Goal: Transaction & Acquisition: Obtain resource

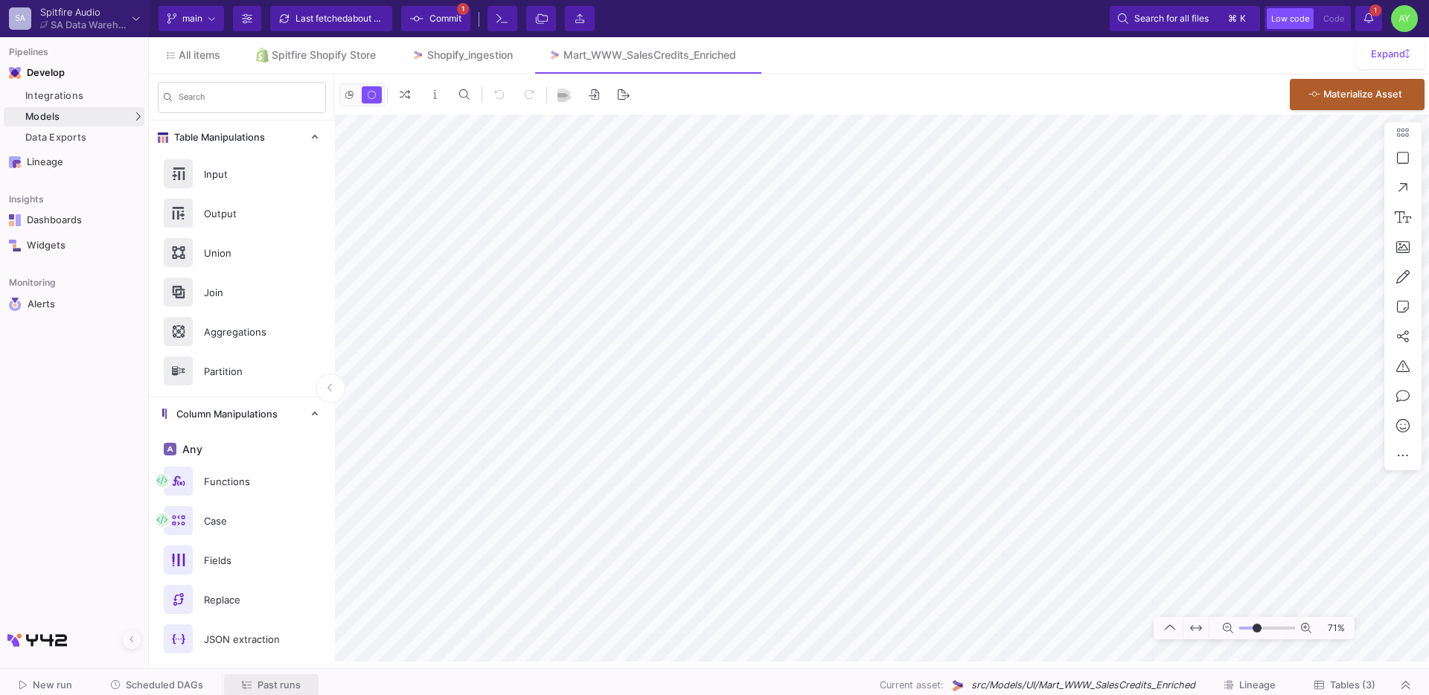
click at [268, 689] on span "Past runs" at bounding box center [278, 684] width 43 height 11
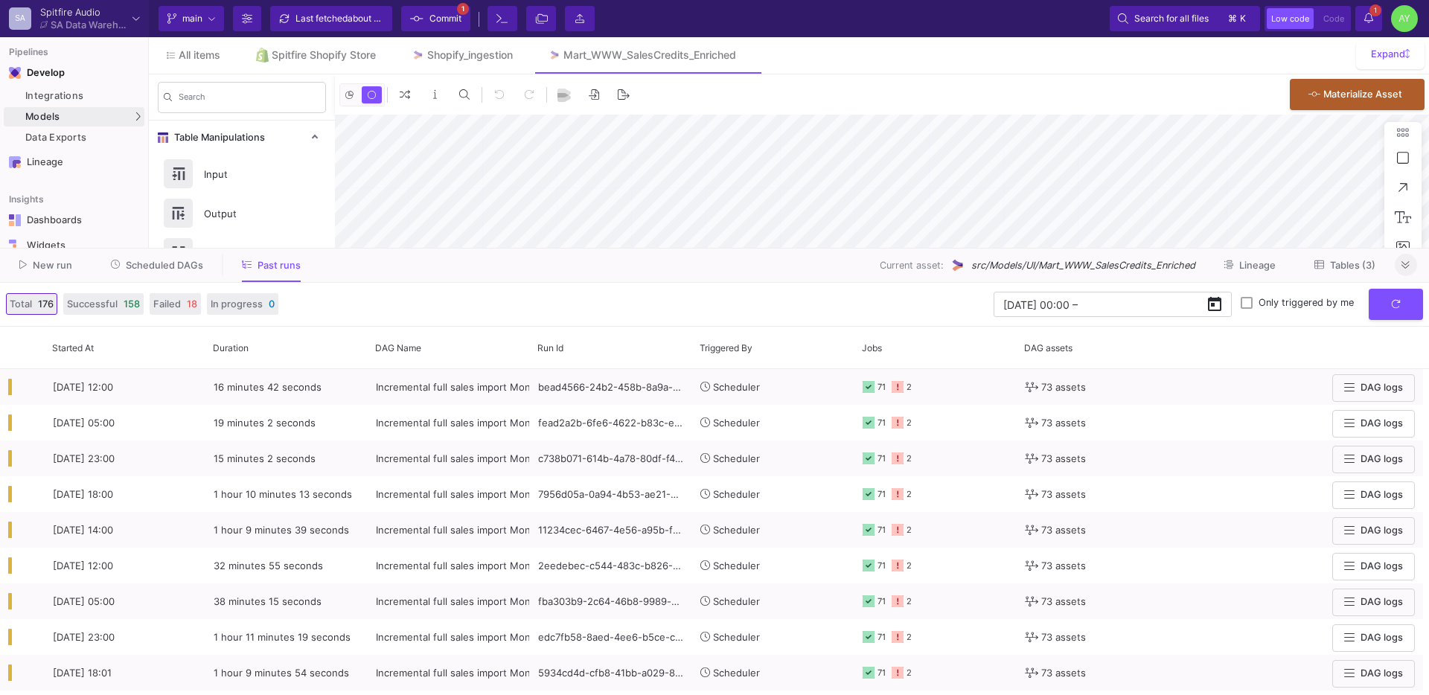
click at [1404, 270] on fa-icon at bounding box center [1405, 265] width 8 height 11
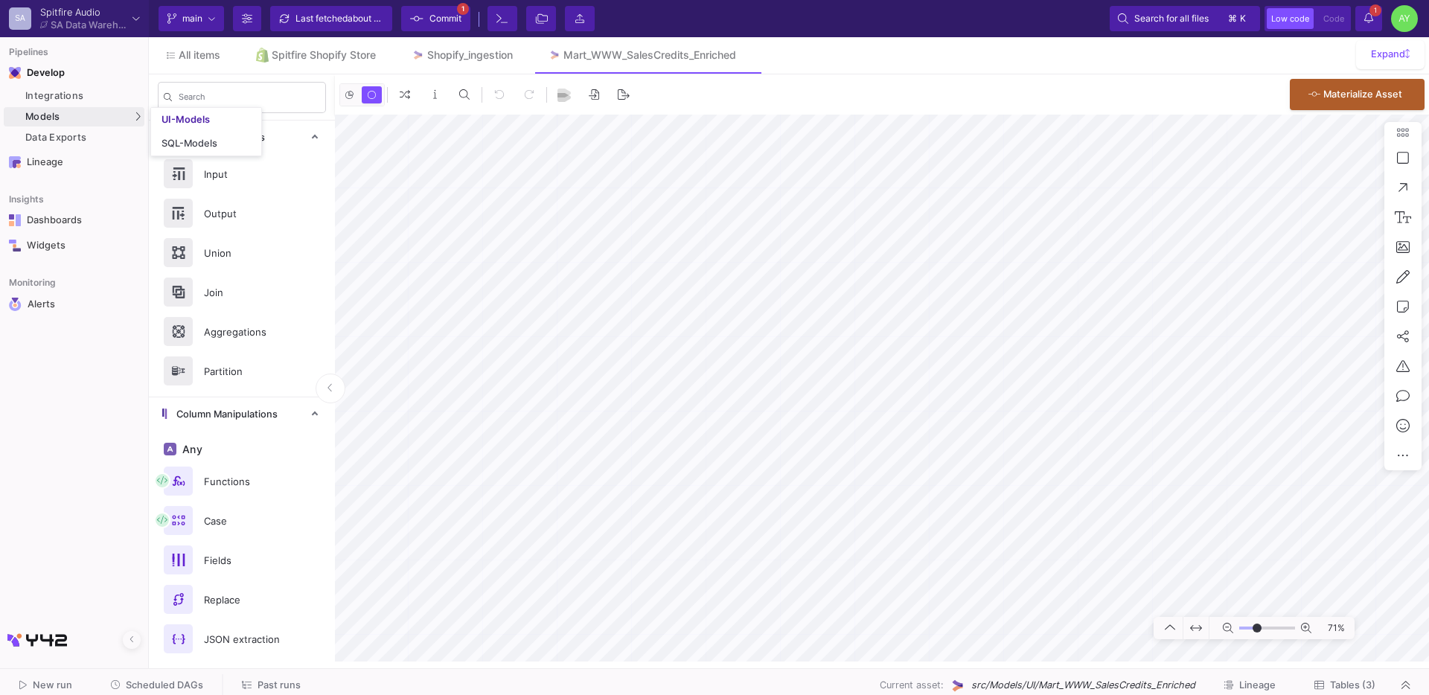
click at [159, 121] on mat-expansion-panel-header "Table Manipulations" at bounding box center [242, 137] width 186 height 33
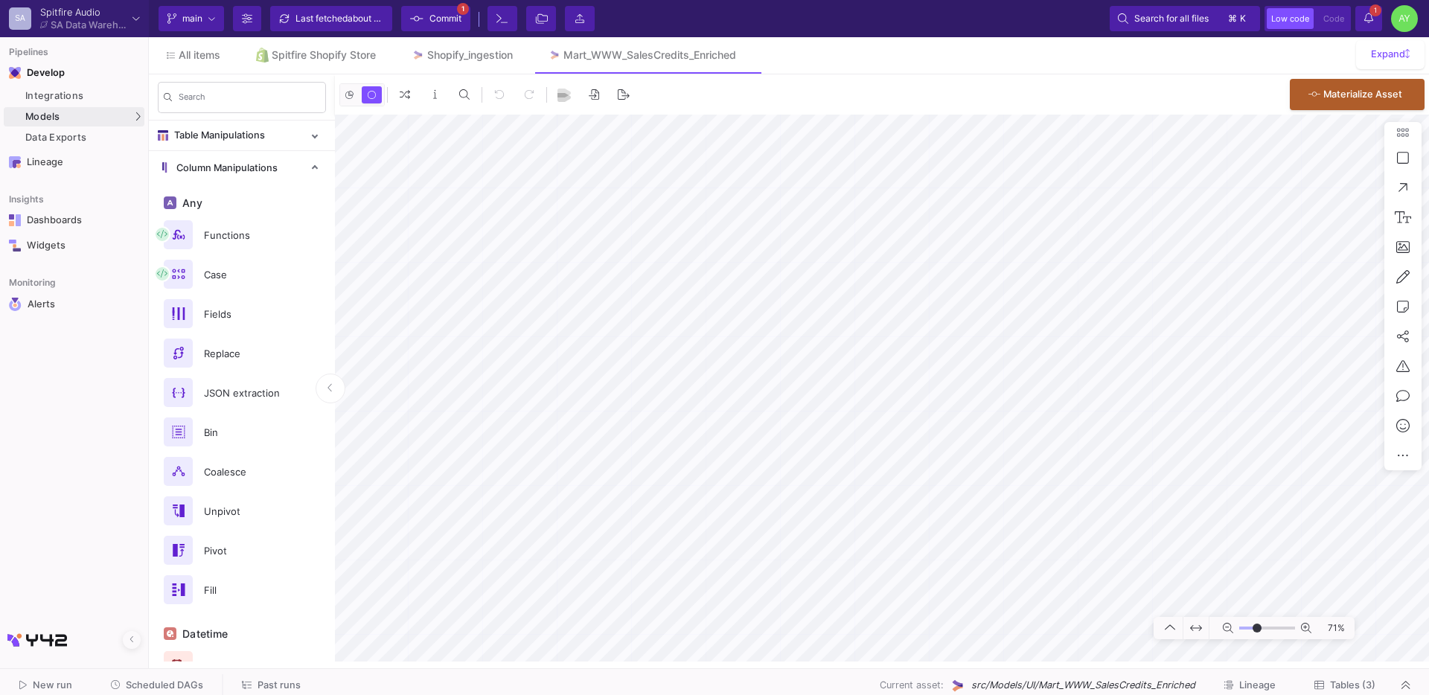
click at [313, 141] on mat-expansion-panel-header "Table Manipulations" at bounding box center [242, 136] width 186 height 30
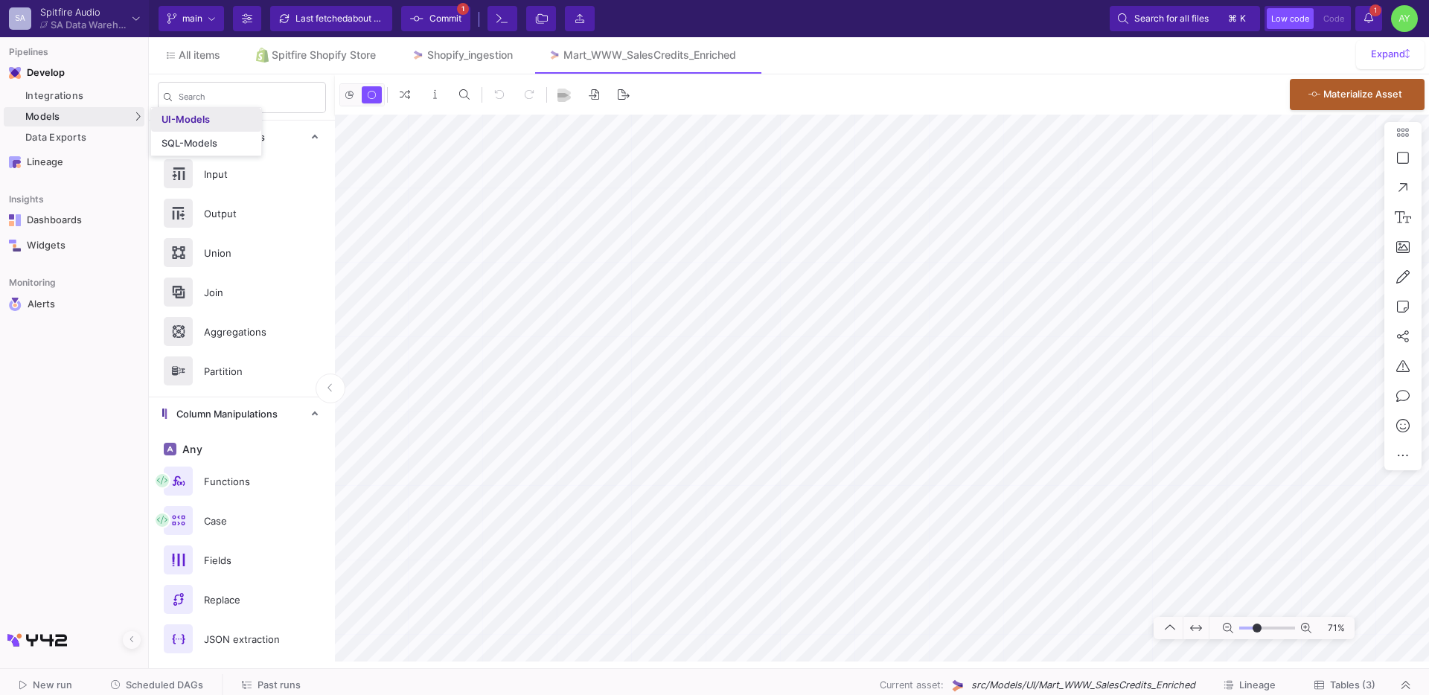
click at [182, 124] on div "UI-Models" at bounding box center [185, 120] width 48 height 12
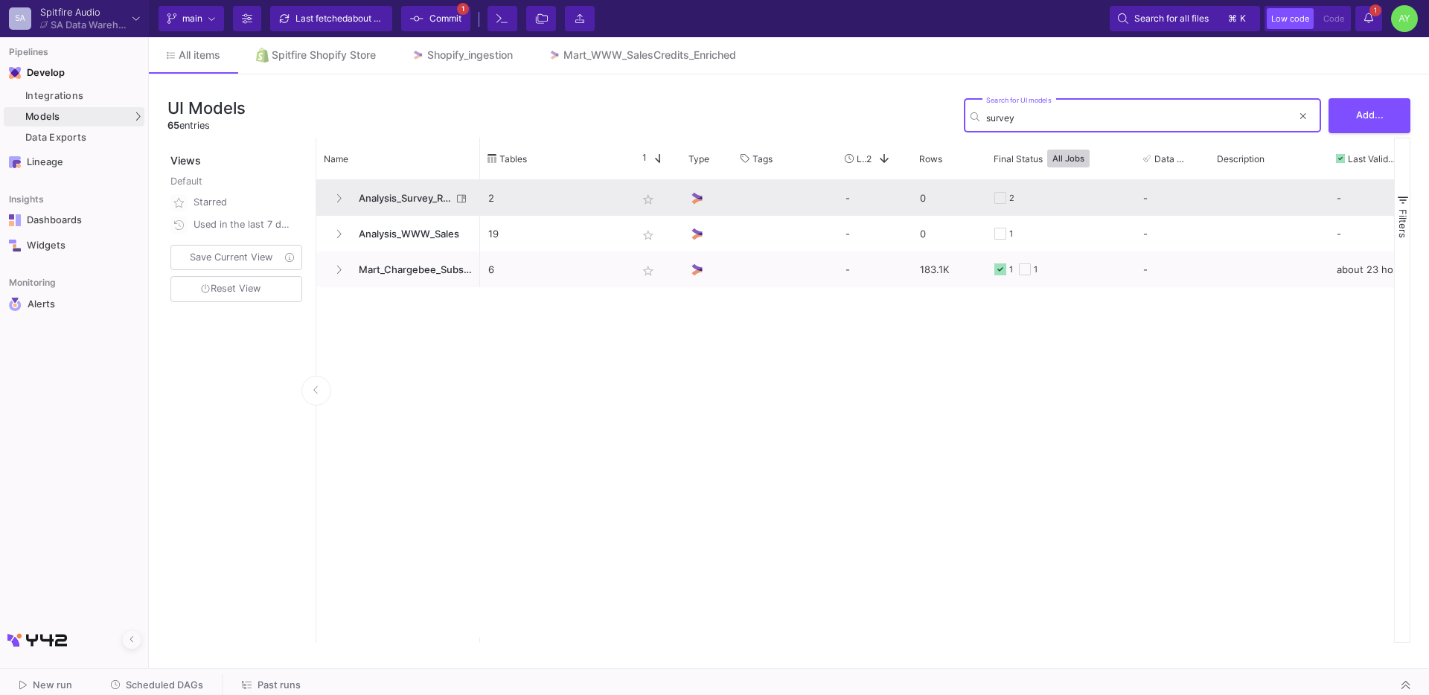
type input "survey"
click at [366, 193] on span "Analysis_Survey_Responses" at bounding box center [401, 198] width 102 height 35
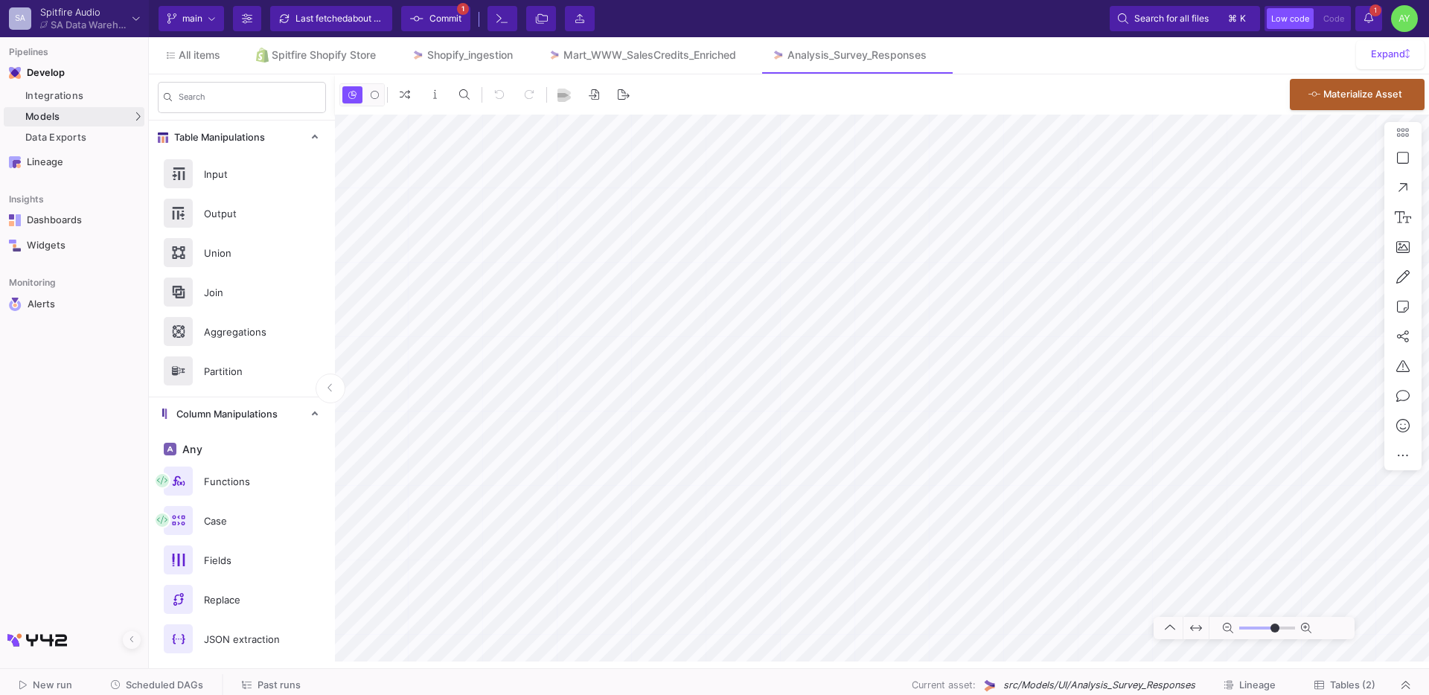
type input "-30"
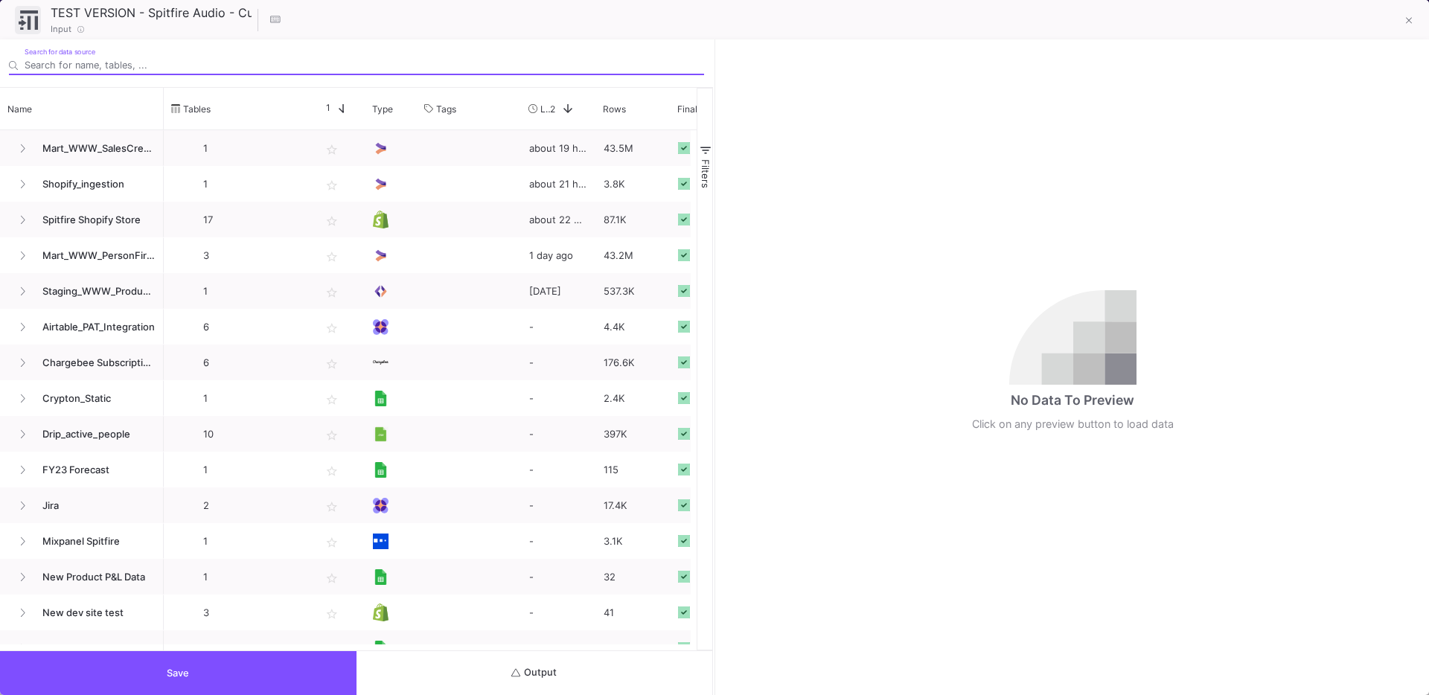
click at [518, 679] on button "Output" at bounding box center [534, 673] width 356 height 44
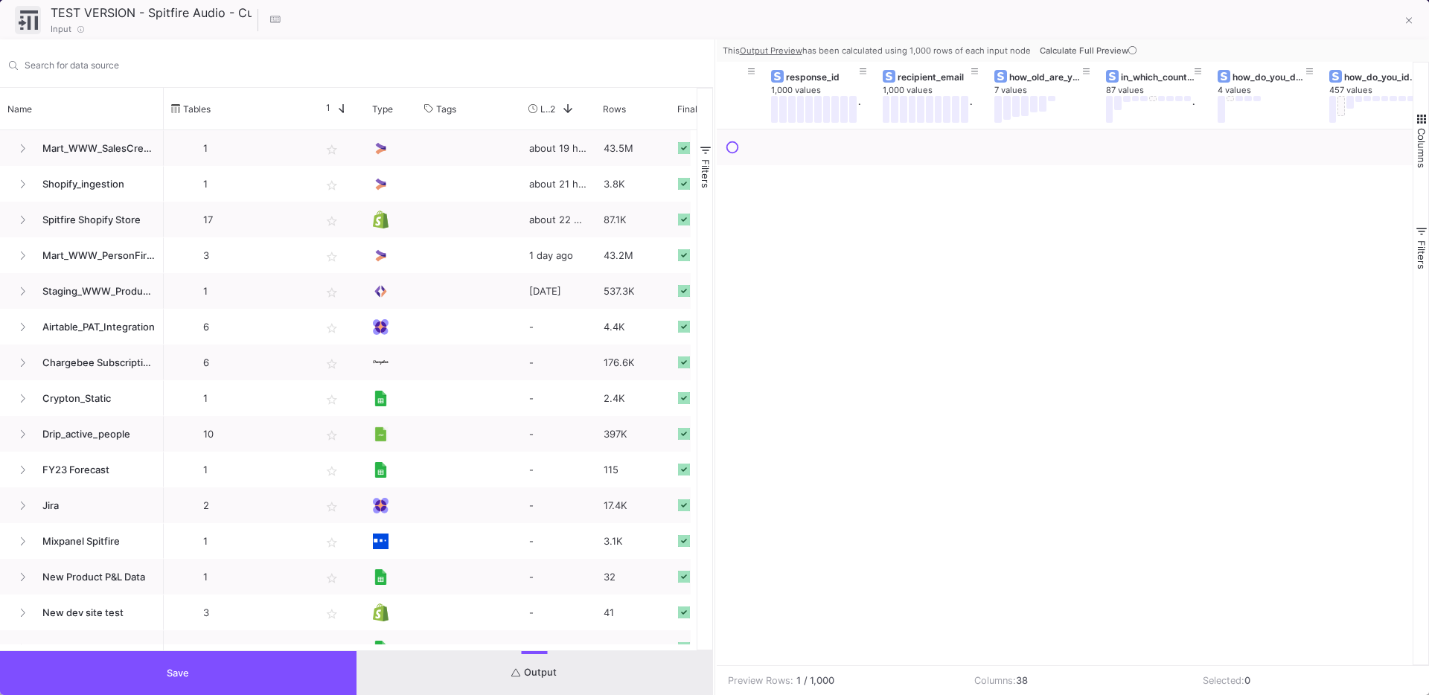
scroll to position [0, 400]
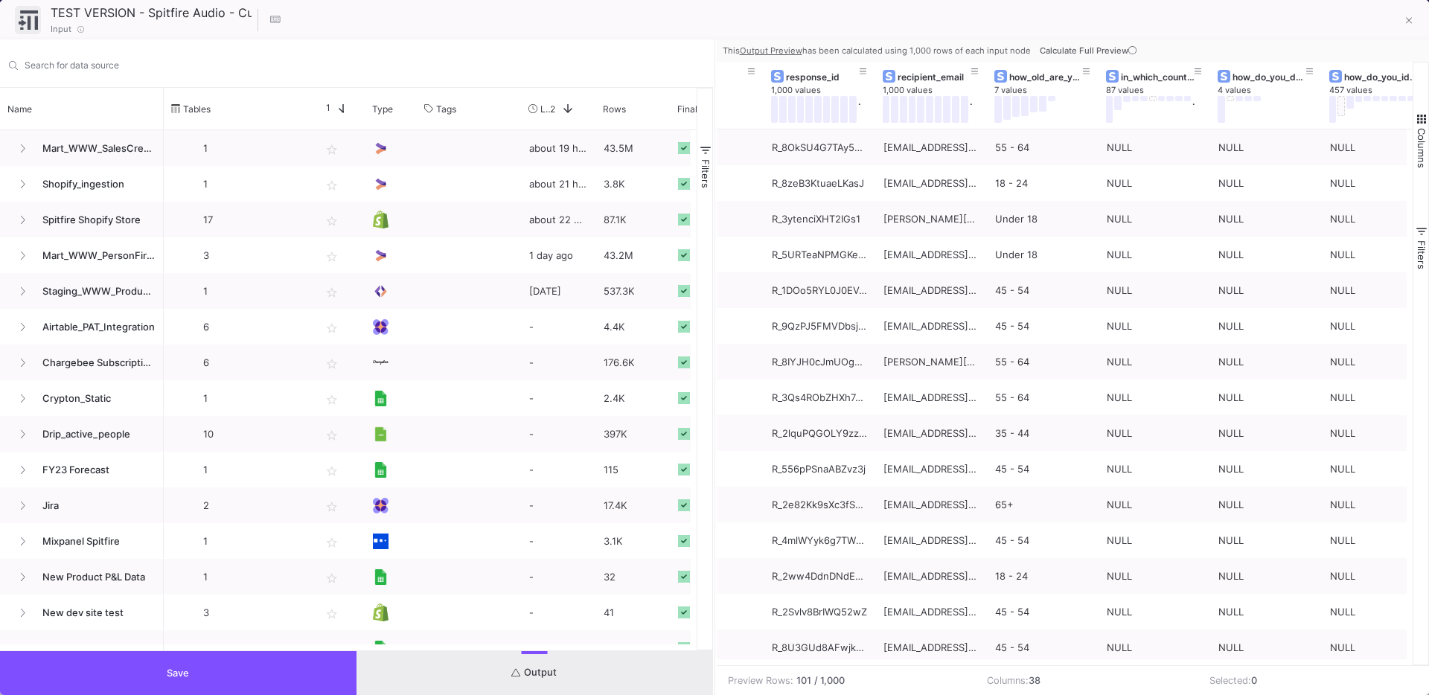
click at [230, 667] on button "Save" at bounding box center [178, 673] width 356 height 44
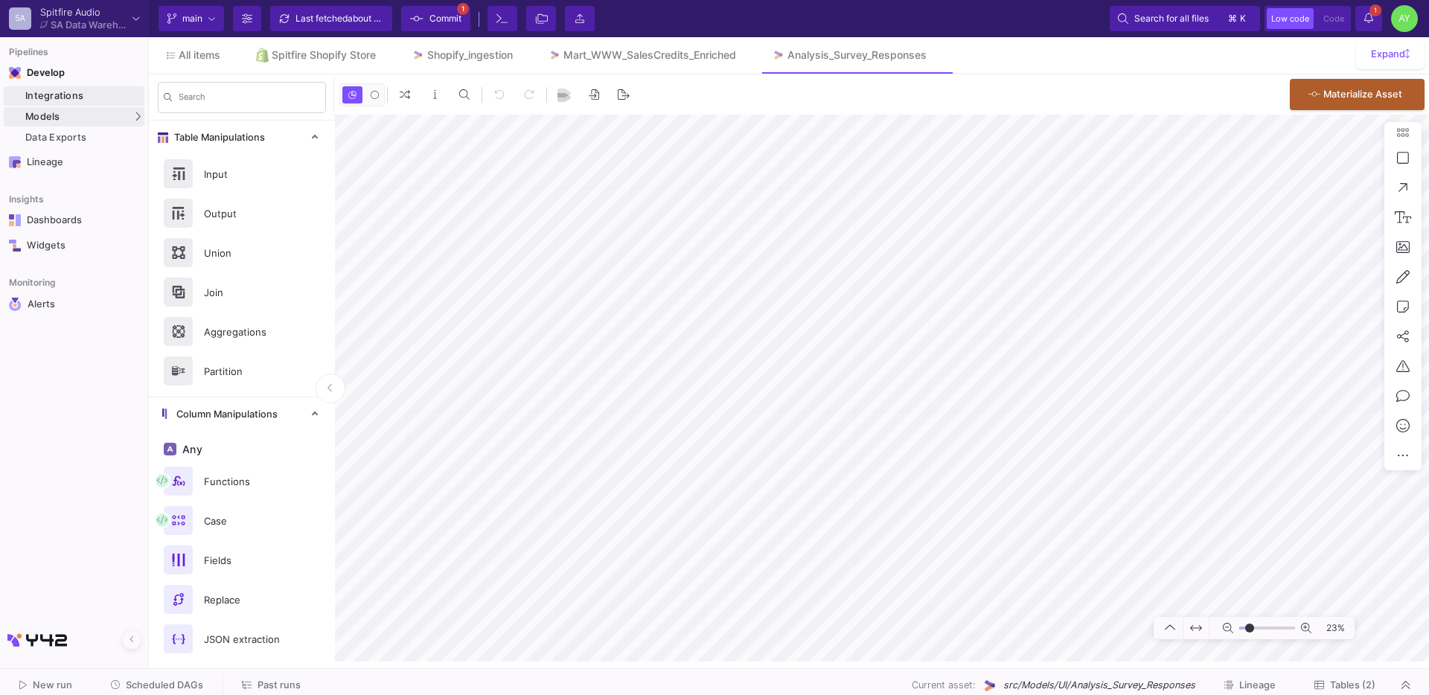
click at [57, 98] on div "Integrations" at bounding box center [82, 96] width 115 height 12
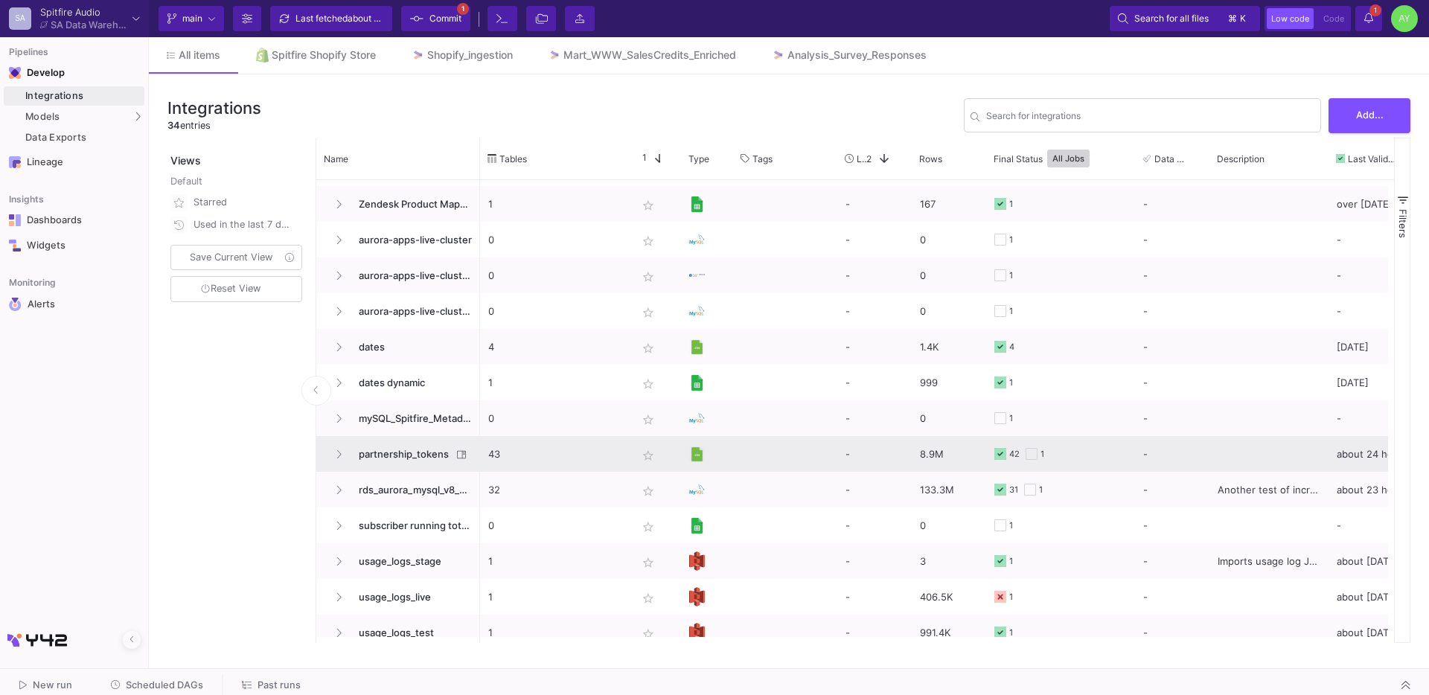
click at [406, 451] on span "partnership_tokens" at bounding box center [401, 454] width 102 height 35
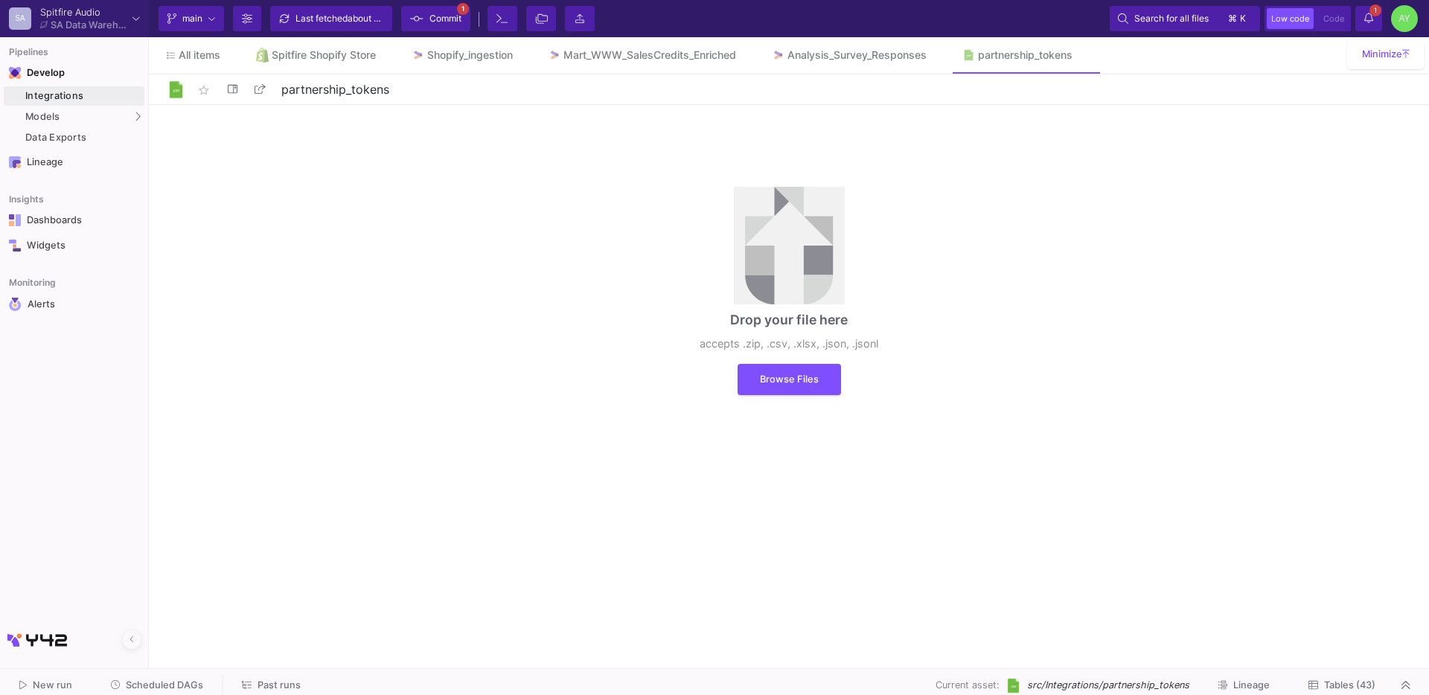
click at [794, 395] on div "Drop your file here accepts .zip, .csv, .xlsx, .json, .jsonl Browse Files" at bounding box center [788, 290] width 223 height 253
click at [777, 385] on button "Browse Files" at bounding box center [788, 377] width 103 height 31
click at [772, 387] on button "Browse Files" at bounding box center [788, 377] width 103 height 31
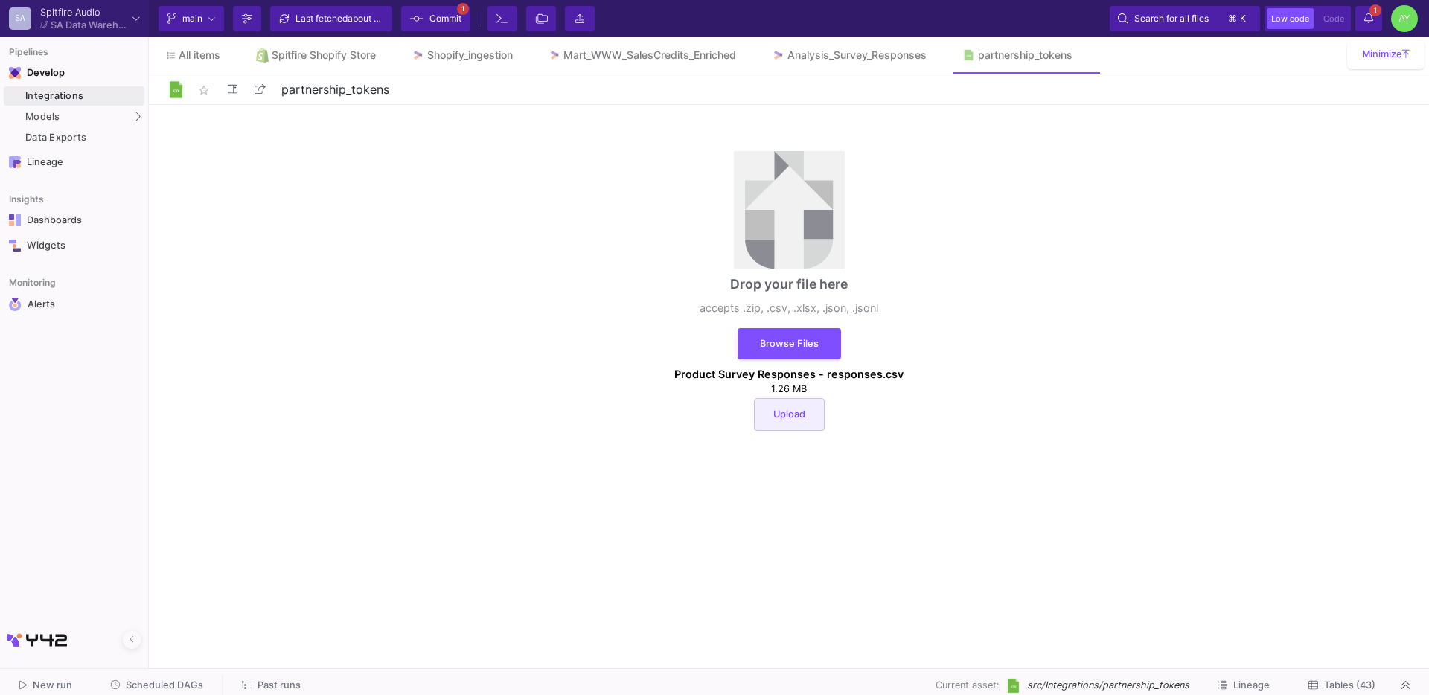
click at [792, 411] on span "Upload" at bounding box center [789, 413] width 32 height 11
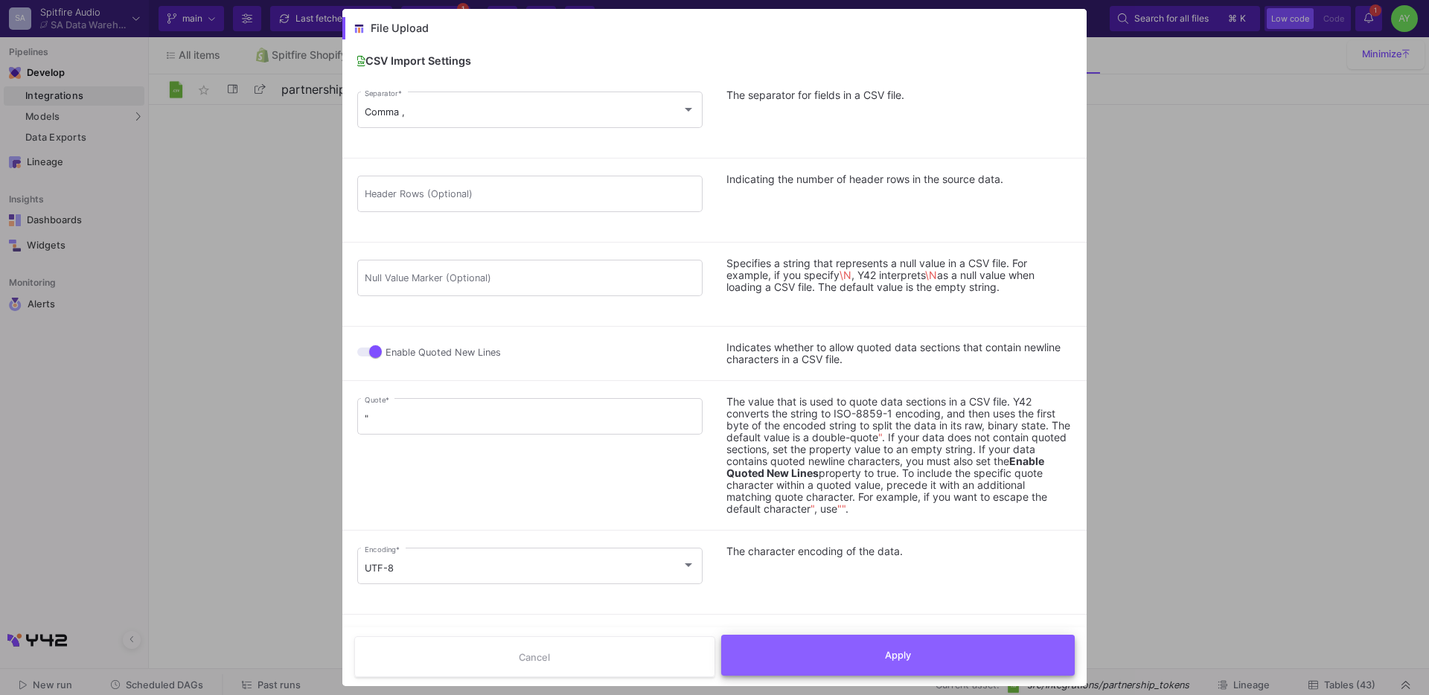
click at [882, 647] on button "Apply" at bounding box center [898, 655] width 354 height 41
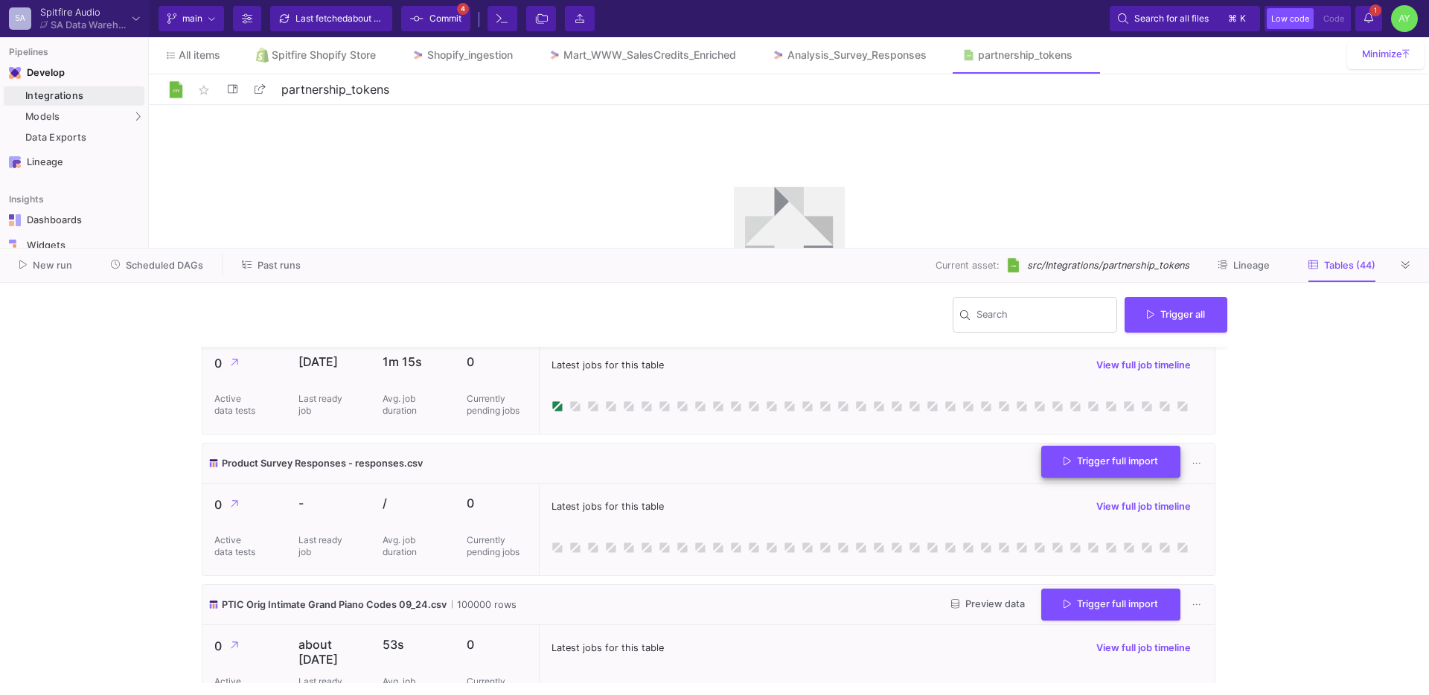
click at [1090, 464] on span "Trigger full import" at bounding box center [1110, 460] width 94 height 11
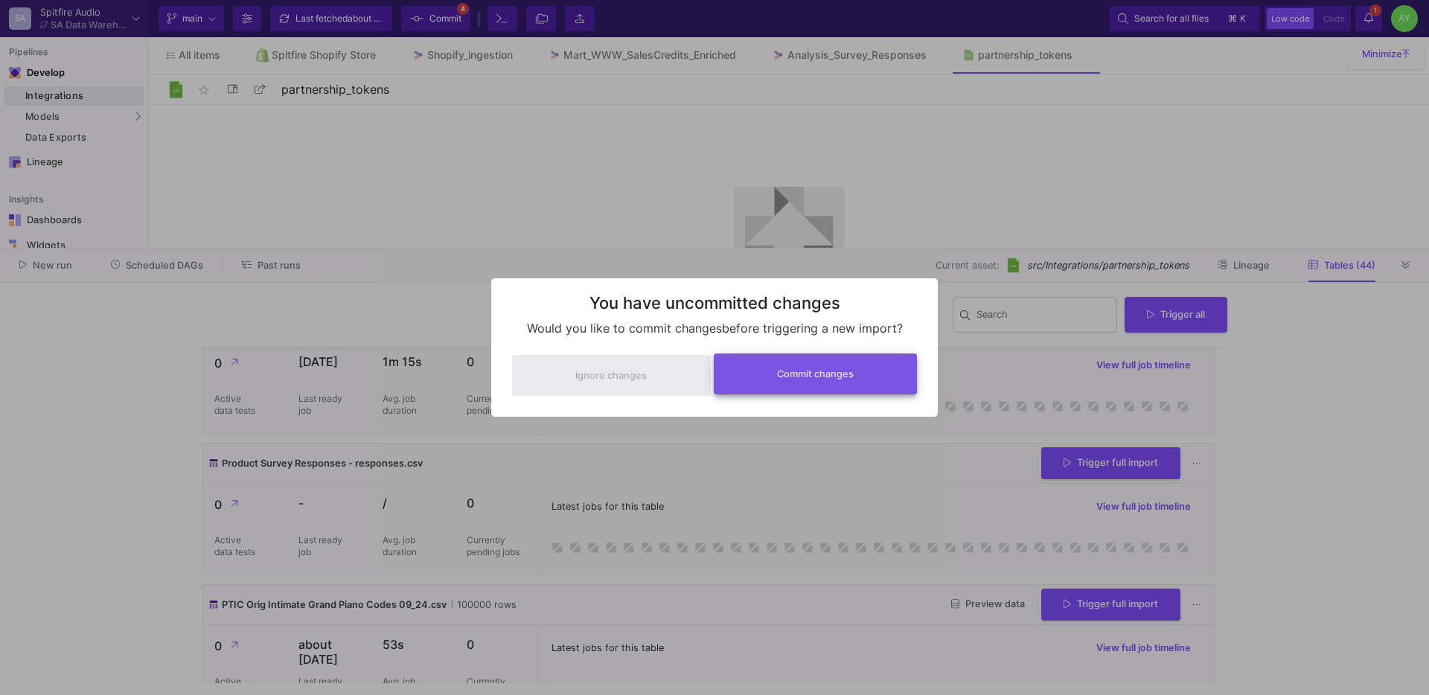
click at [791, 388] on button "Commit changes" at bounding box center [816, 373] width 204 height 41
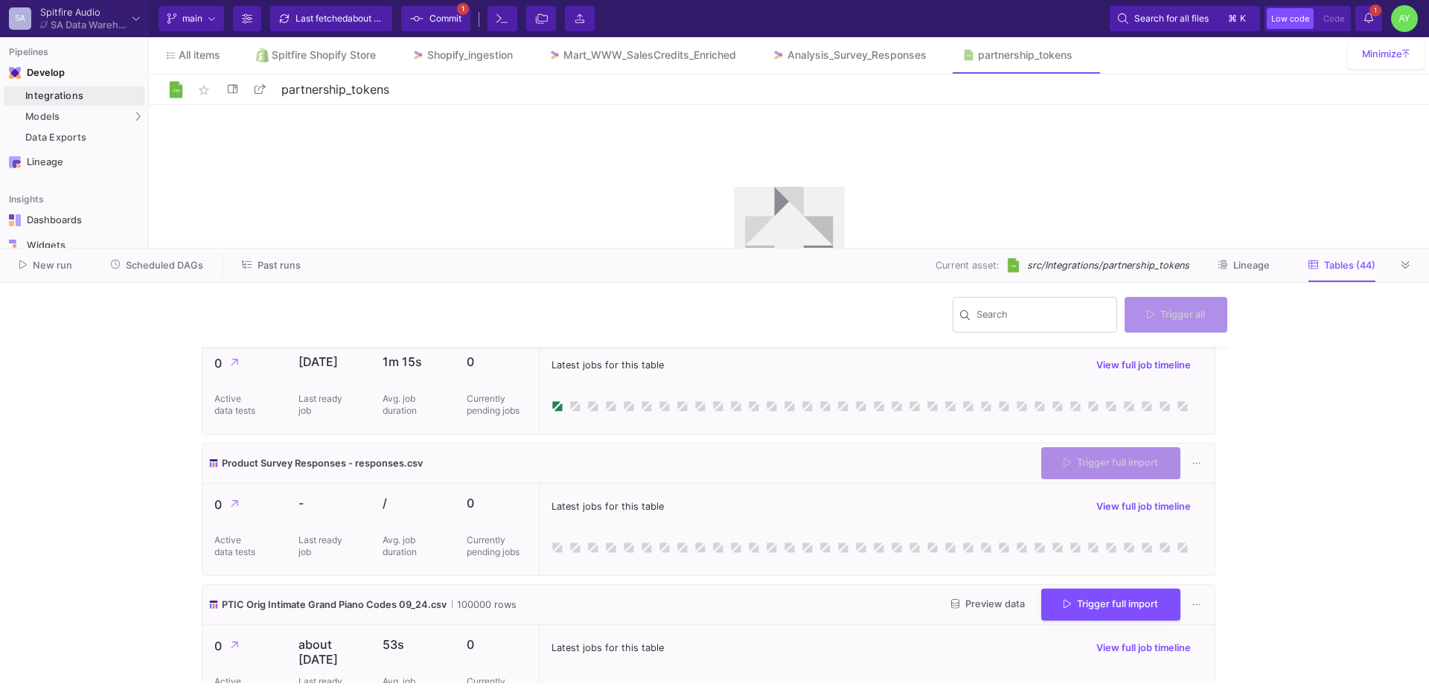
click at [1371, 26] on y42-notifications-label "1 1 Notifications" at bounding box center [1368, 18] width 9 height 23
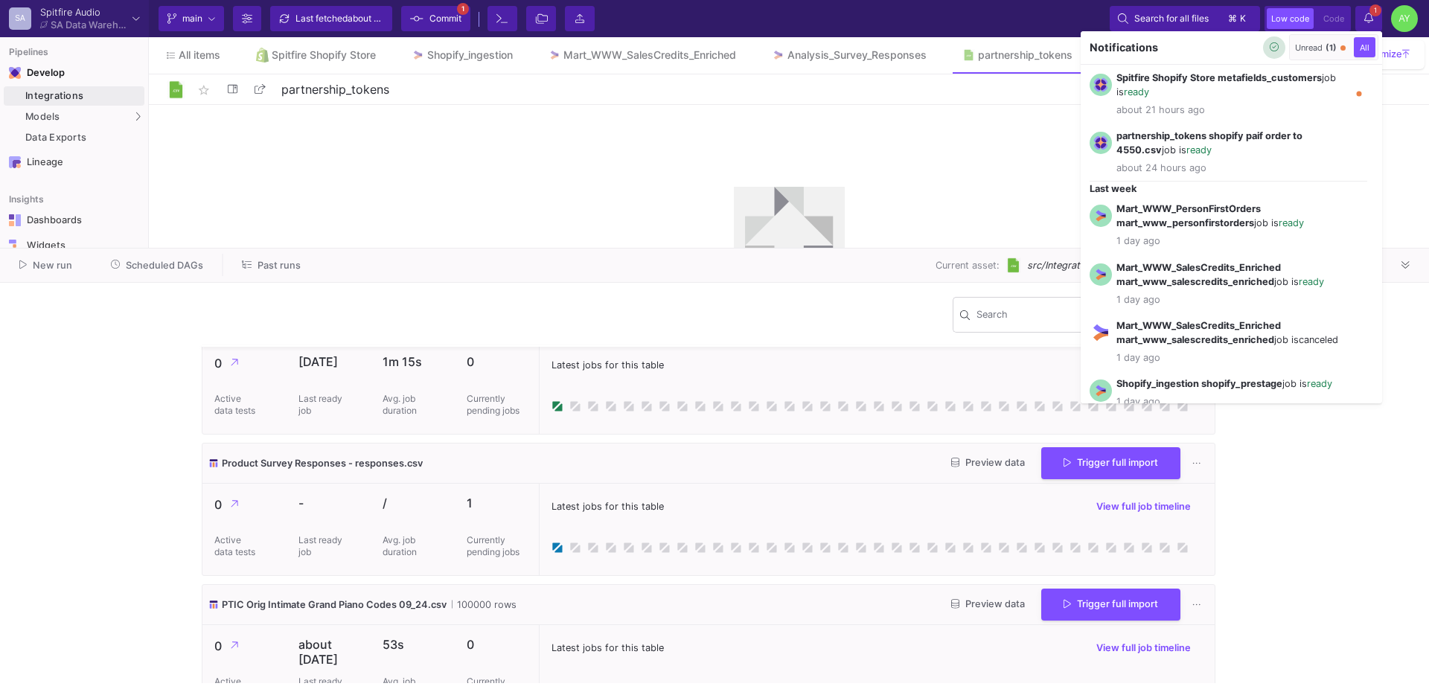
click at [1272, 54] on button "button" at bounding box center [1274, 47] width 22 height 22
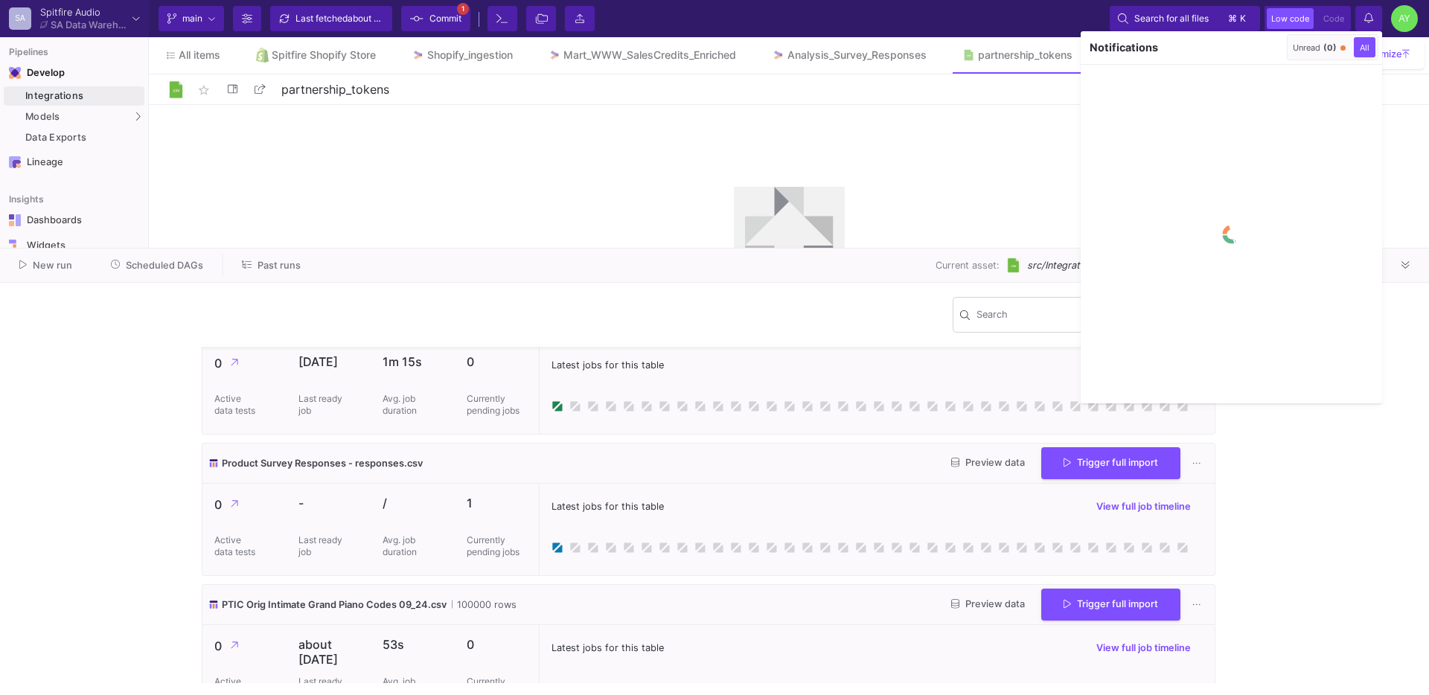
click at [1289, 504] on div at bounding box center [714, 347] width 1429 height 695
